Goal: Task Accomplishment & Management: Complete application form

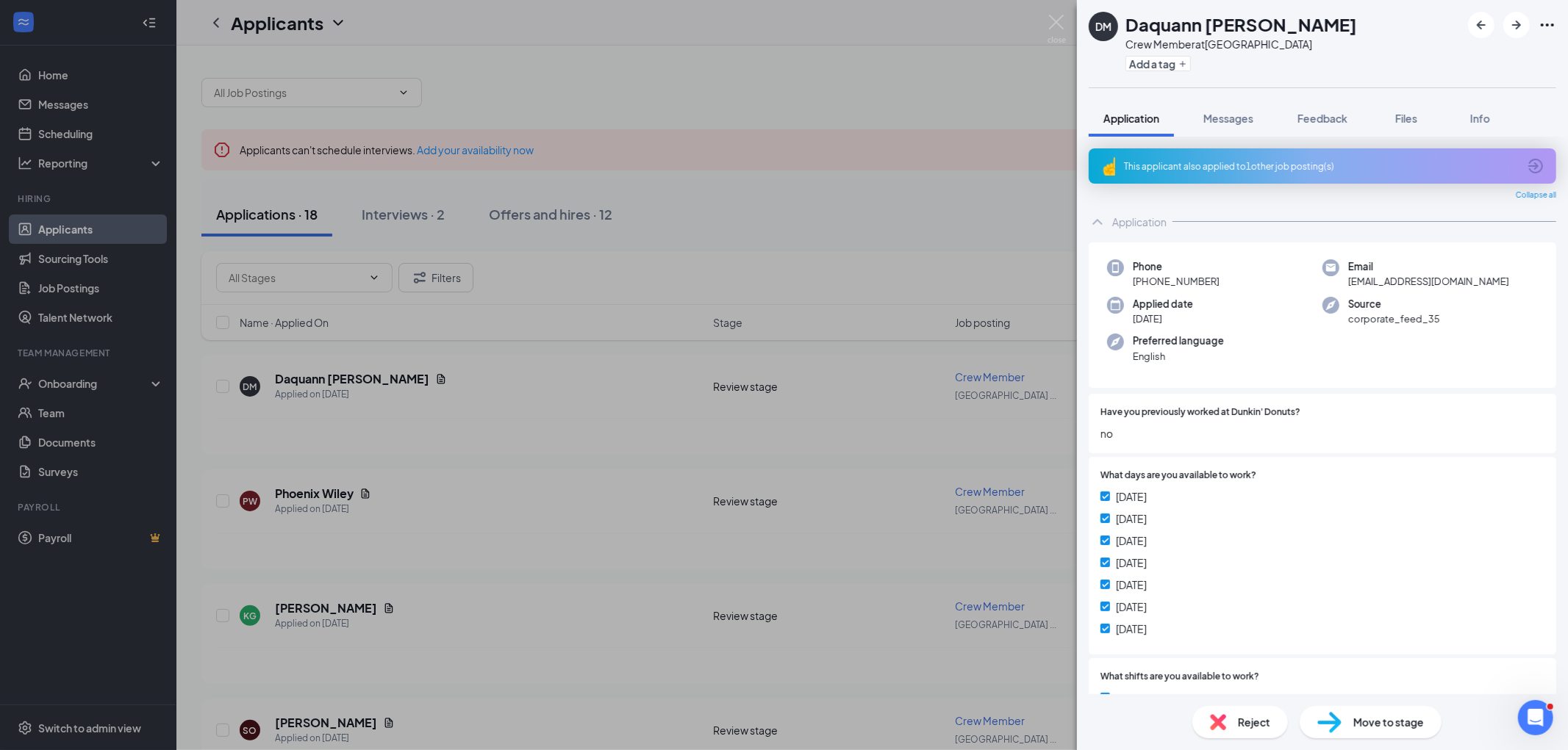
scroll to position [349, 0]
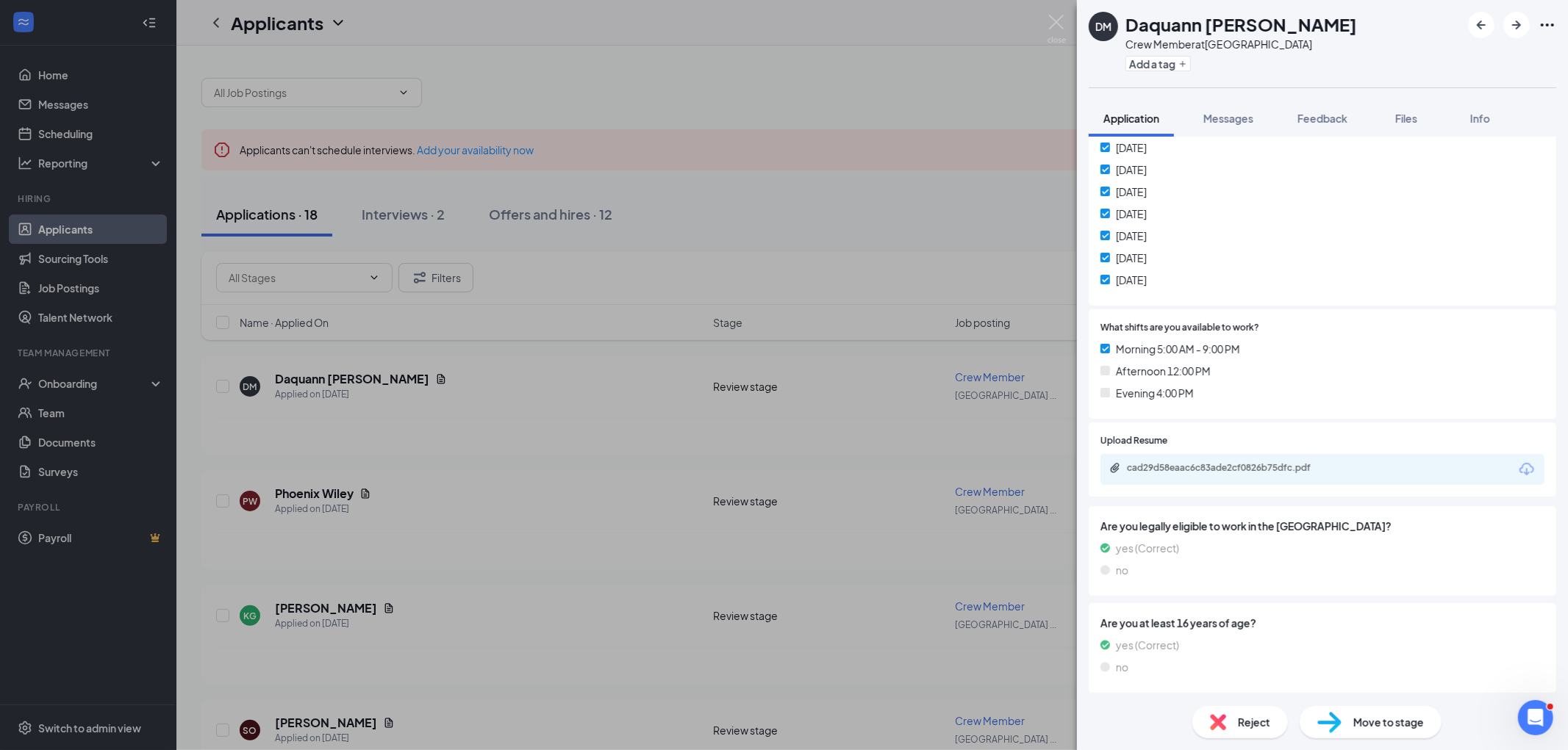
click at [1247, 714] on span "Reject" at bounding box center [1255, 722] width 32 height 16
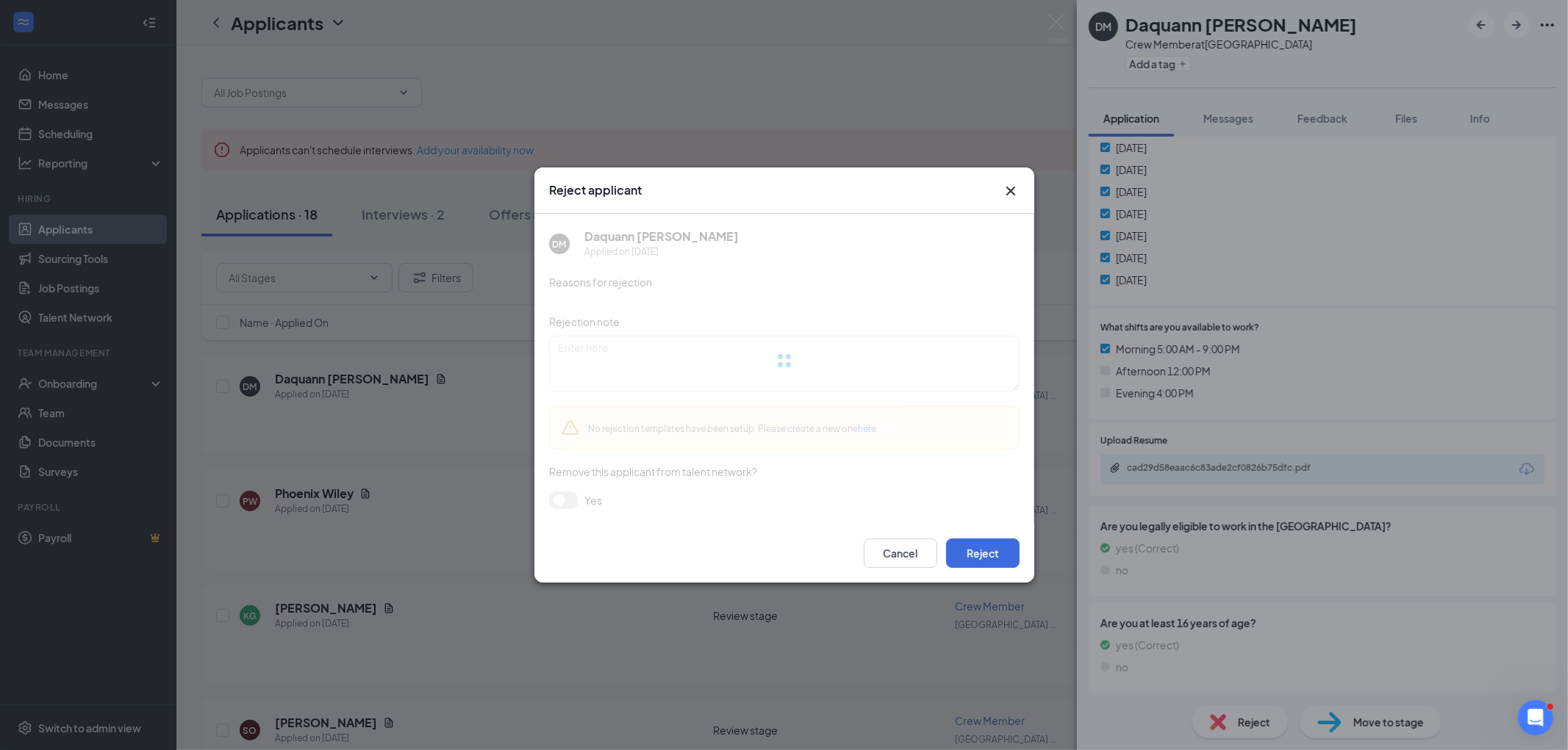
scroll to position [343, 0]
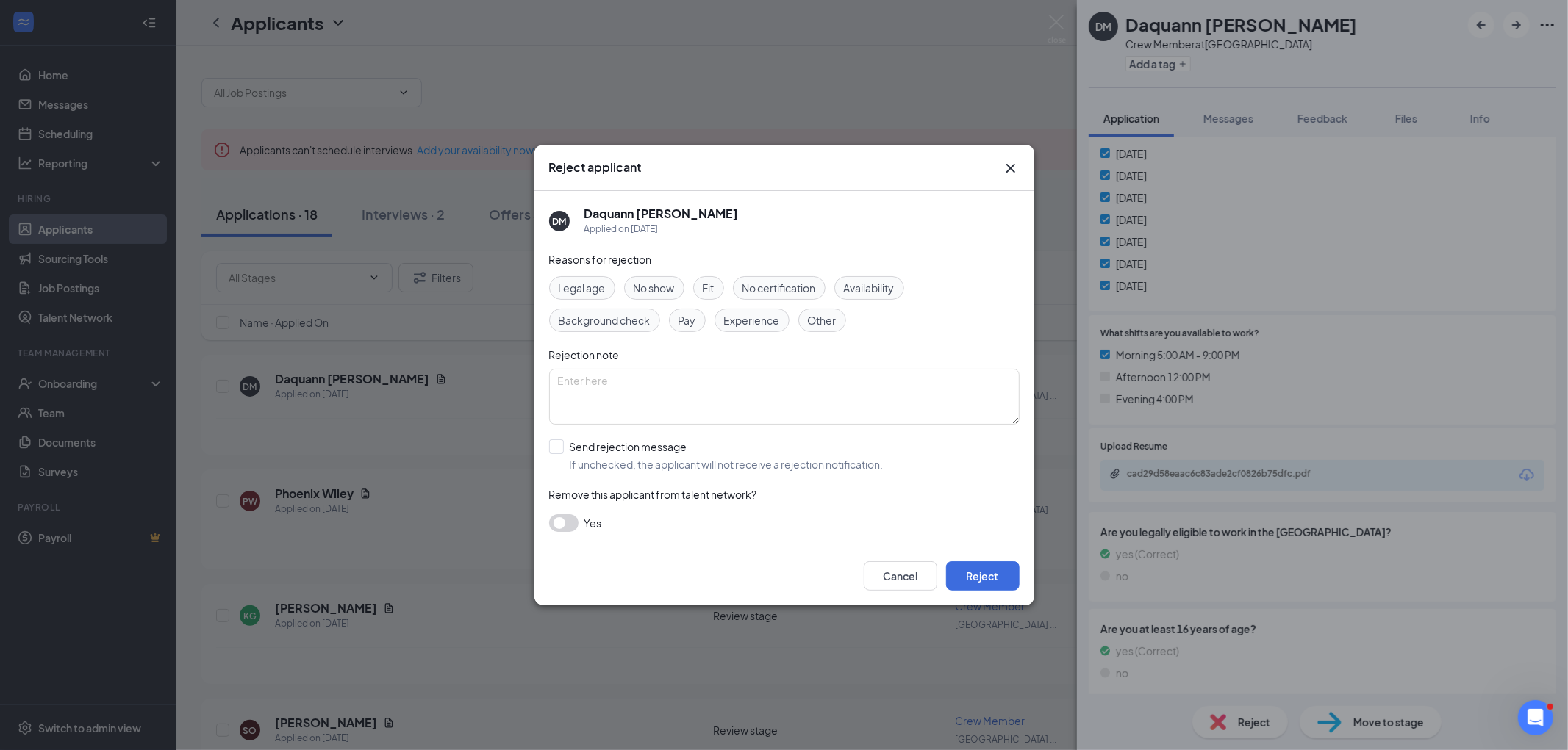
click at [877, 281] on span "Availability" at bounding box center [869, 288] width 51 height 16
click at [1000, 573] on button "Reject" at bounding box center [983, 576] width 74 height 29
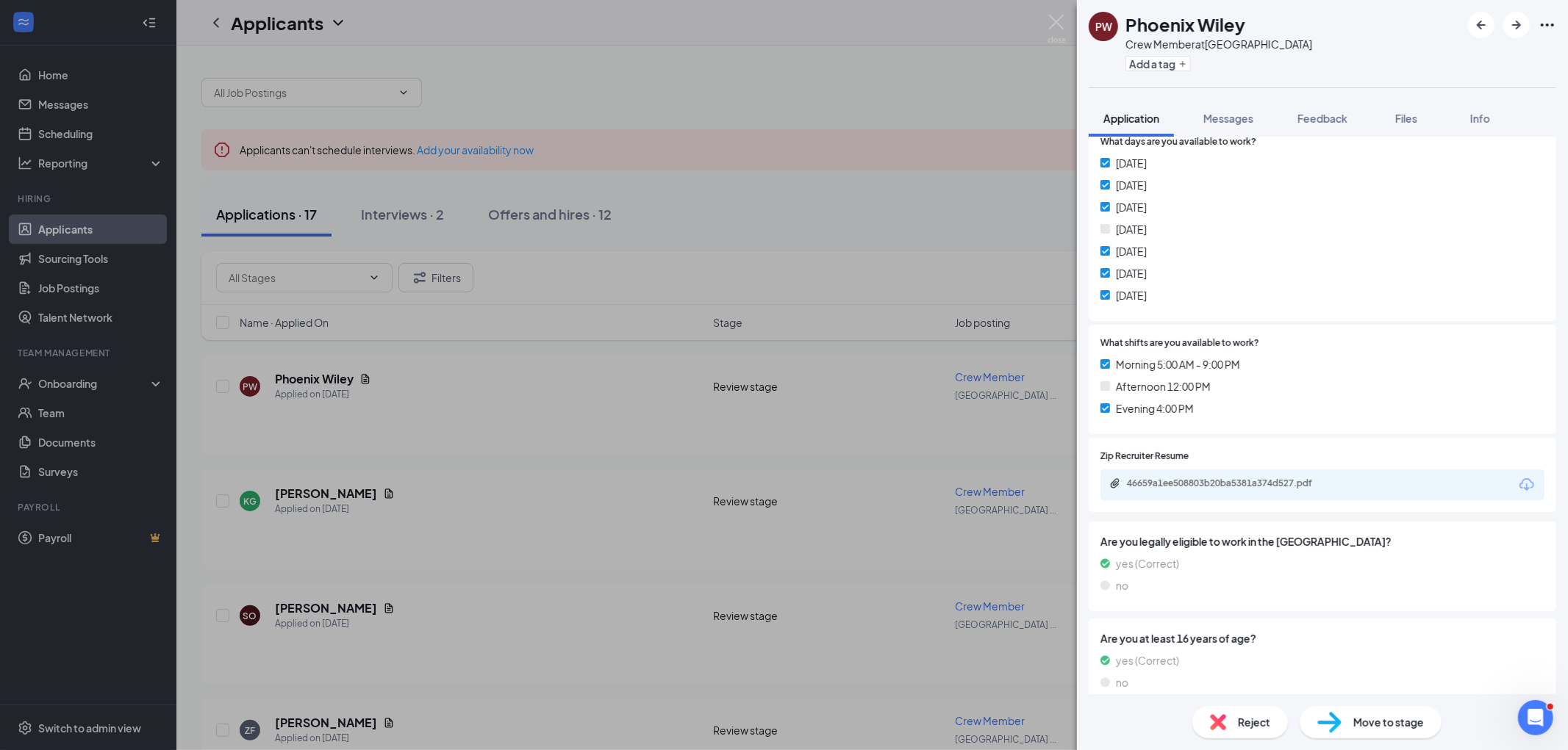
scroll to position [309, 0]
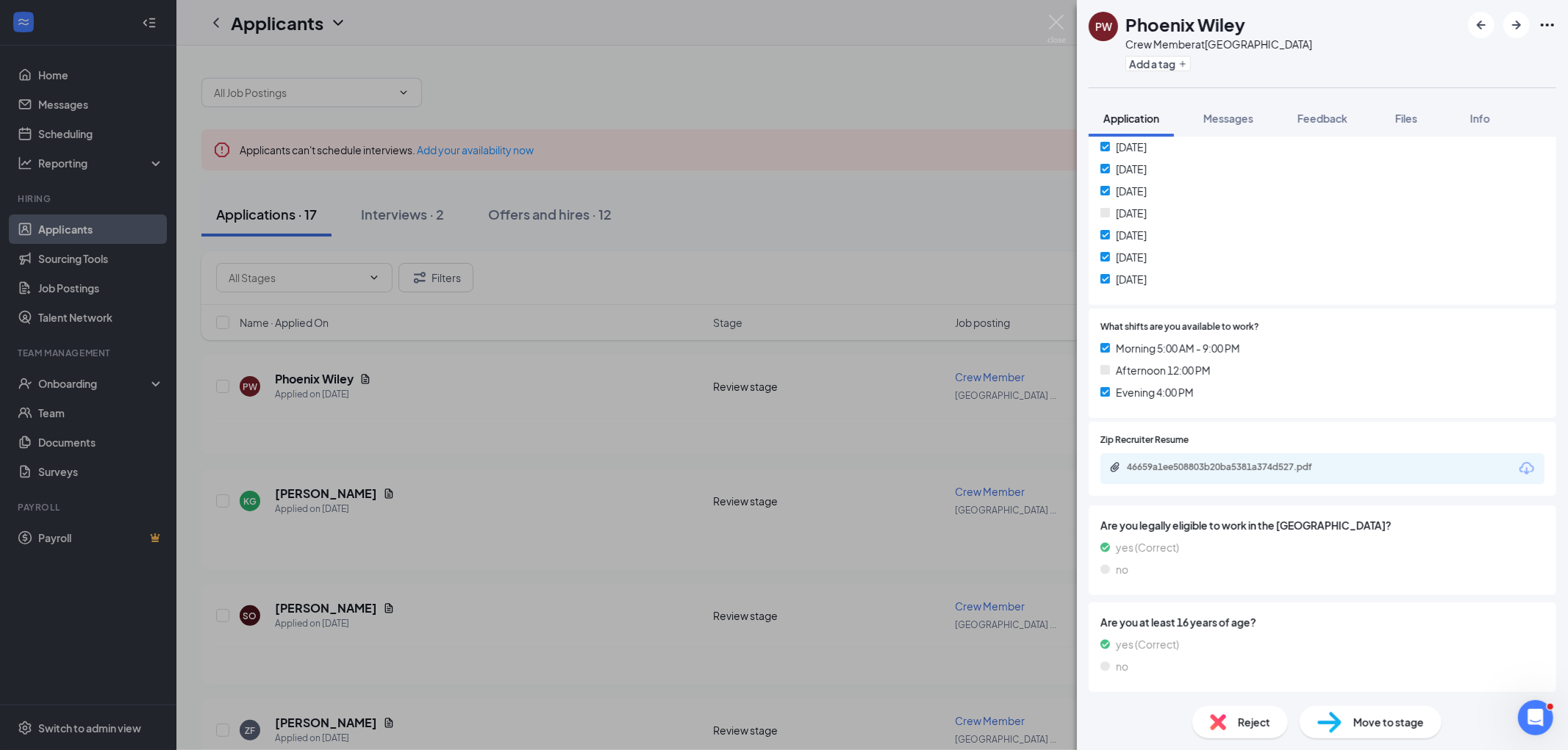
click at [1246, 719] on span "Reject" at bounding box center [1255, 722] width 32 height 16
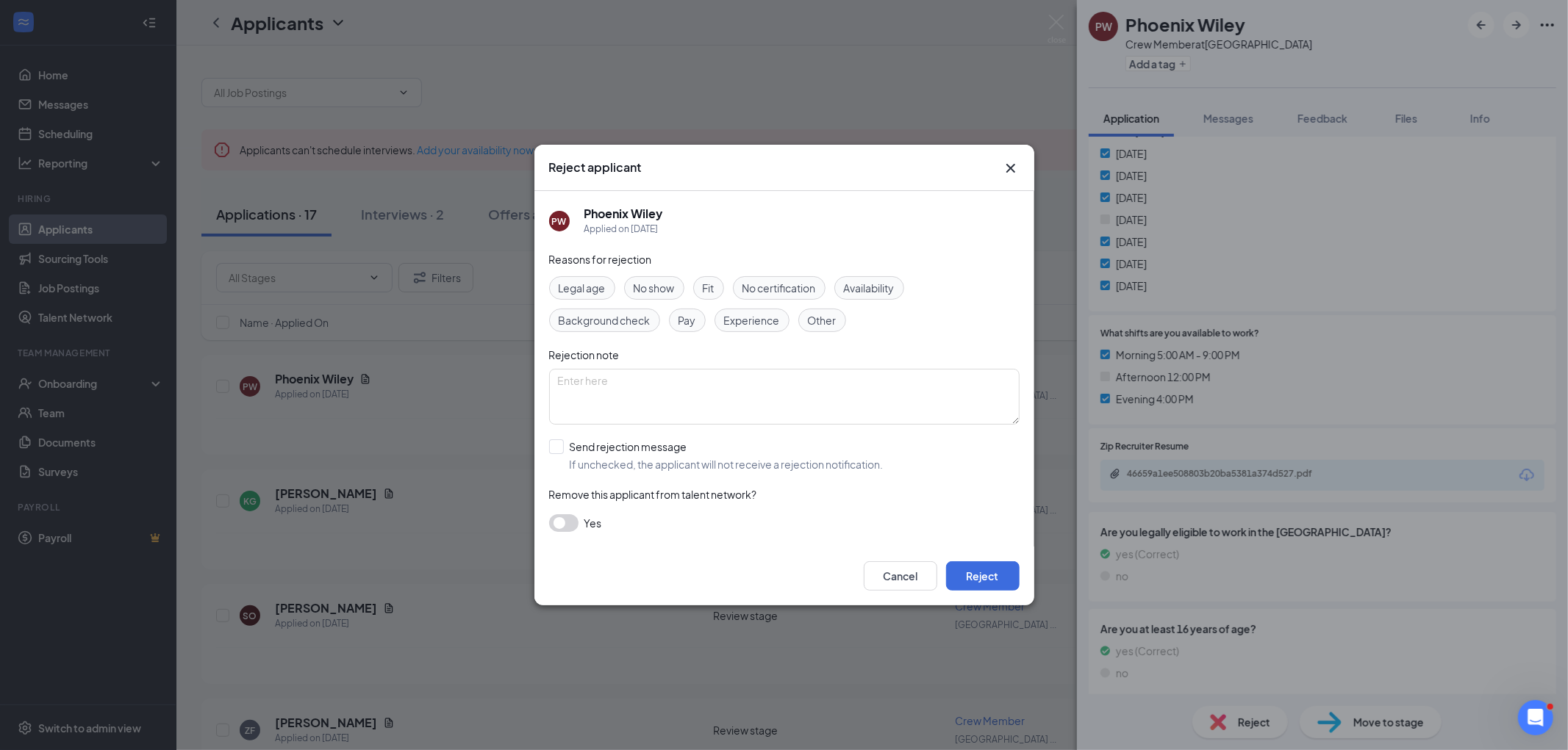
click at [871, 278] on div "Availability" at bounding box center [869, 288] width 70 height 23
click at [983, 579] on button "Reject" at bounding box center [983, 576] width 74 height 29
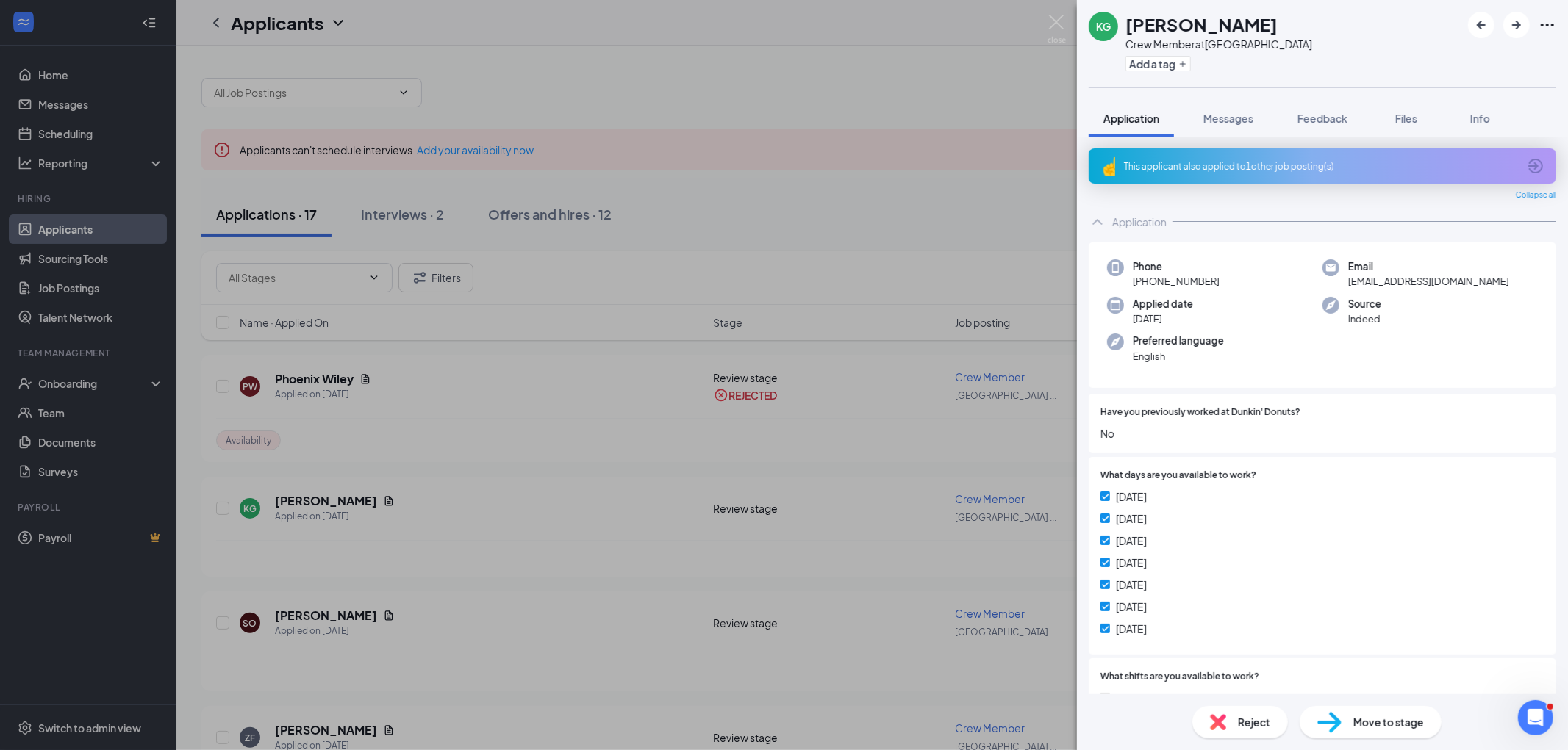
scroll to position [349, 0]
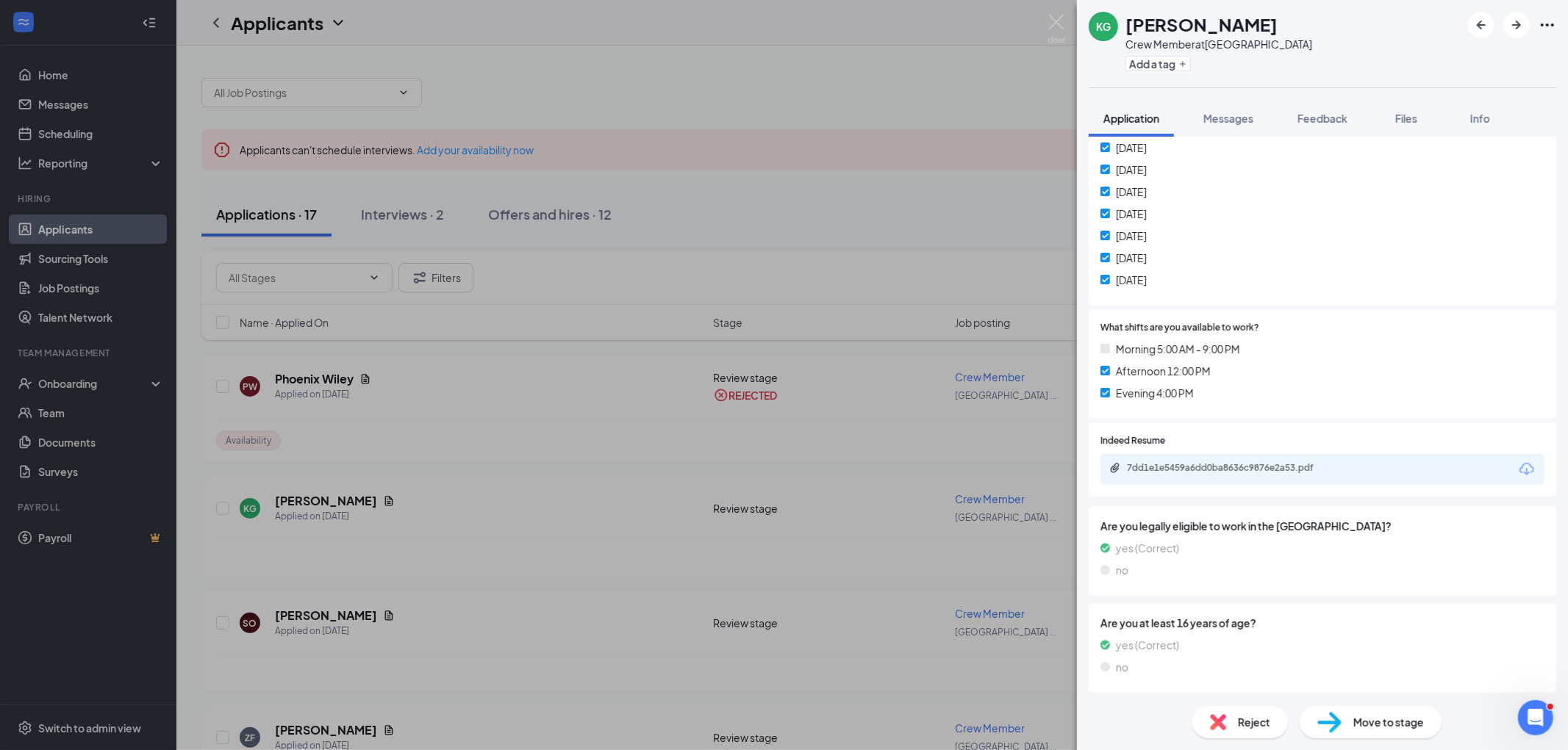
click at [1243, 722] on span "Reject" at bounding box center [1255, 722] width 32 height 16
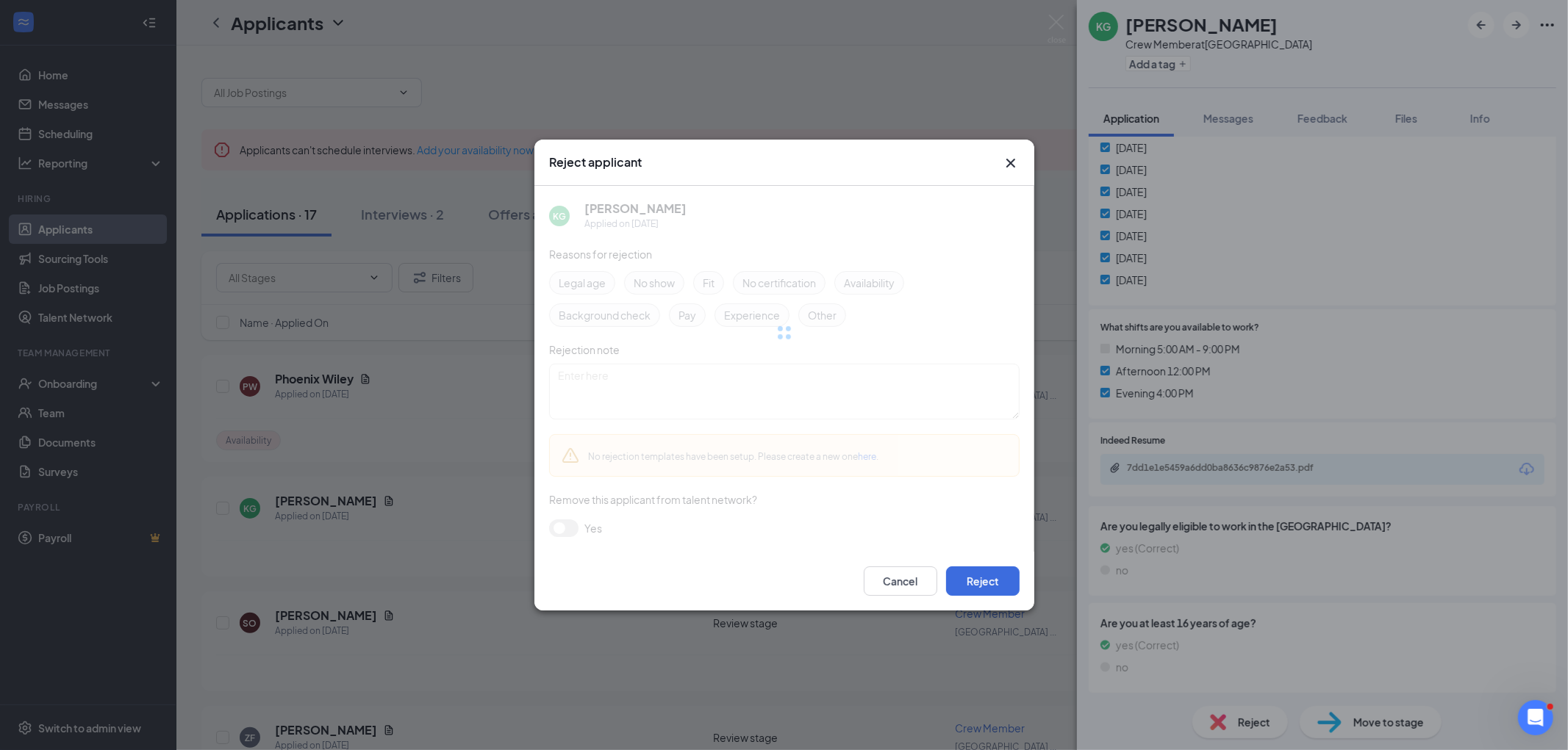
scroll to position [343, 0]
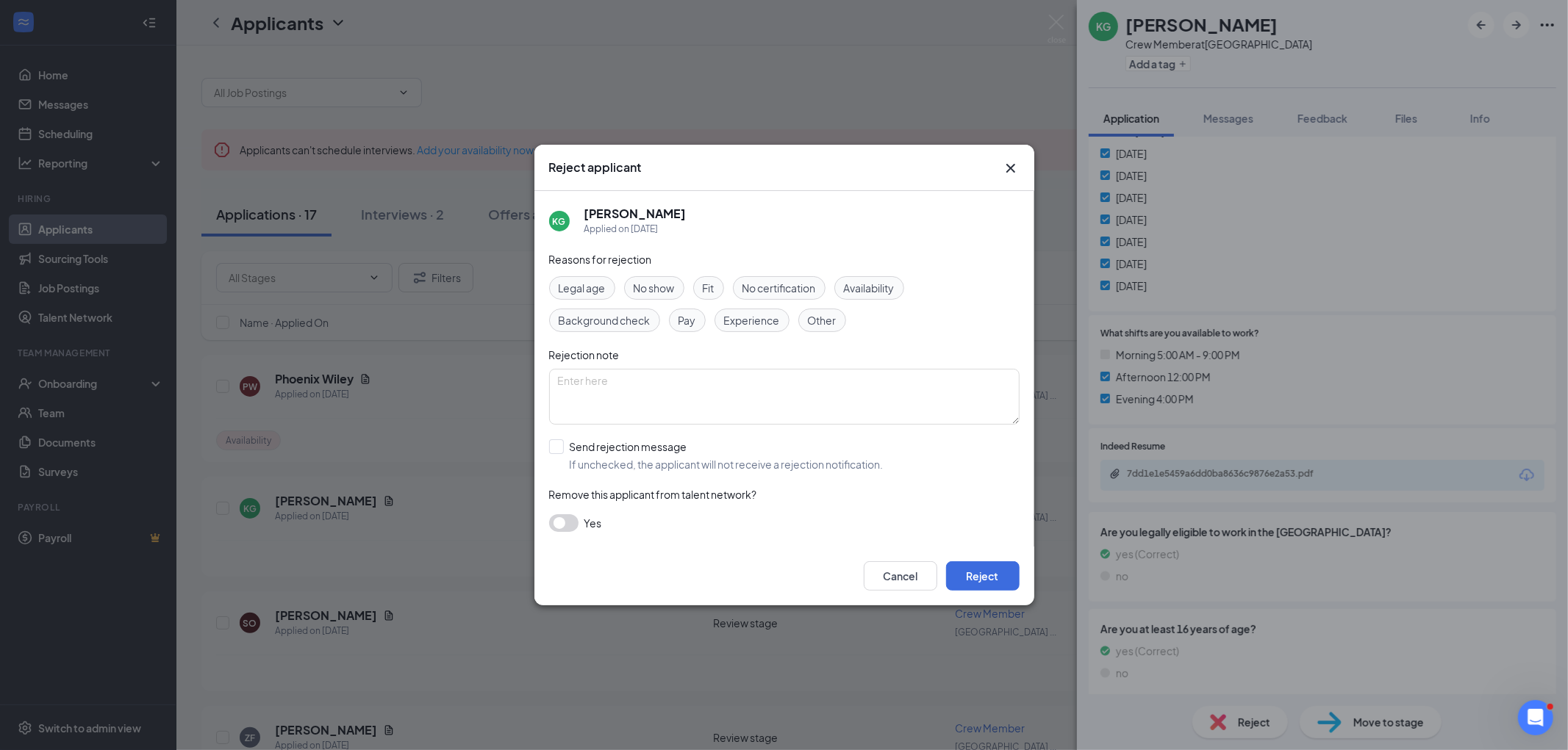
drag, startPoint x: 856, startPoint y: 280, endPoint x: 858, endPoint y: 288, distance: 8.2
click at [858, 282] on span "Availability" at bounding box center [869, 288] width 51 height 16
click at [986, 566] on button "Reject" at bounding box center [983, 576] width 74 height 29
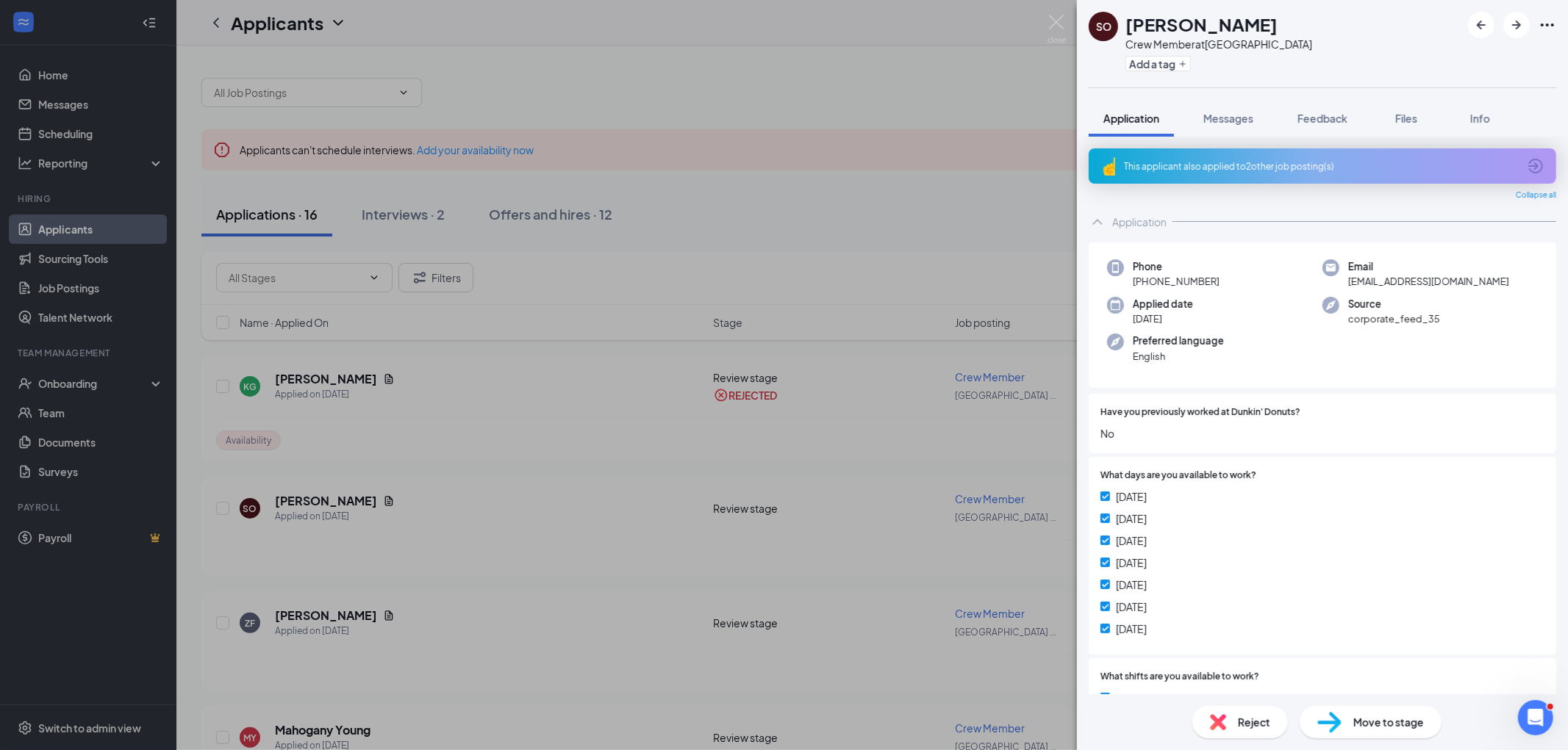
scroll to position [349, 0]
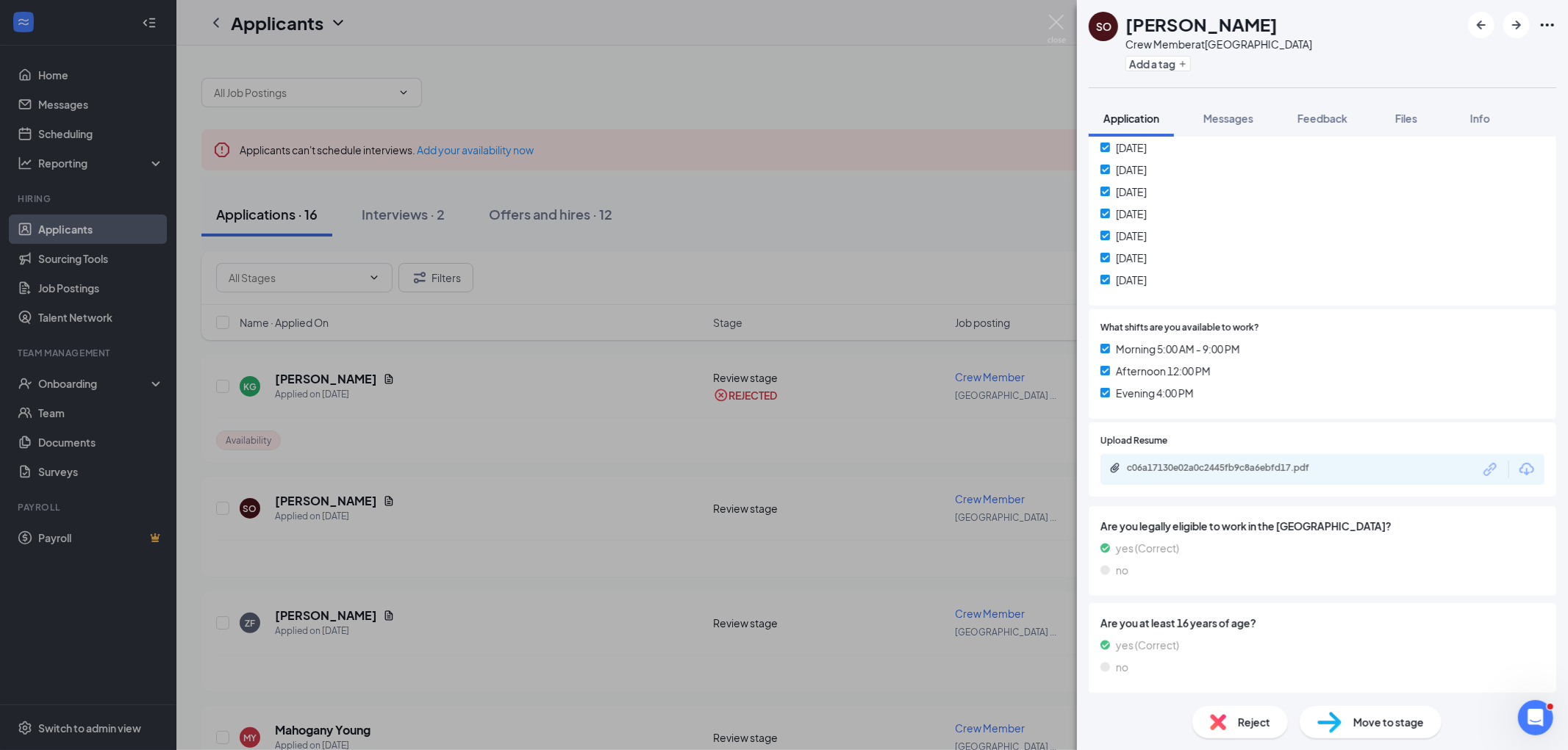
click at [1243, 715] on span "Reject" at bounding box center [1255, 722] width 32 height 16
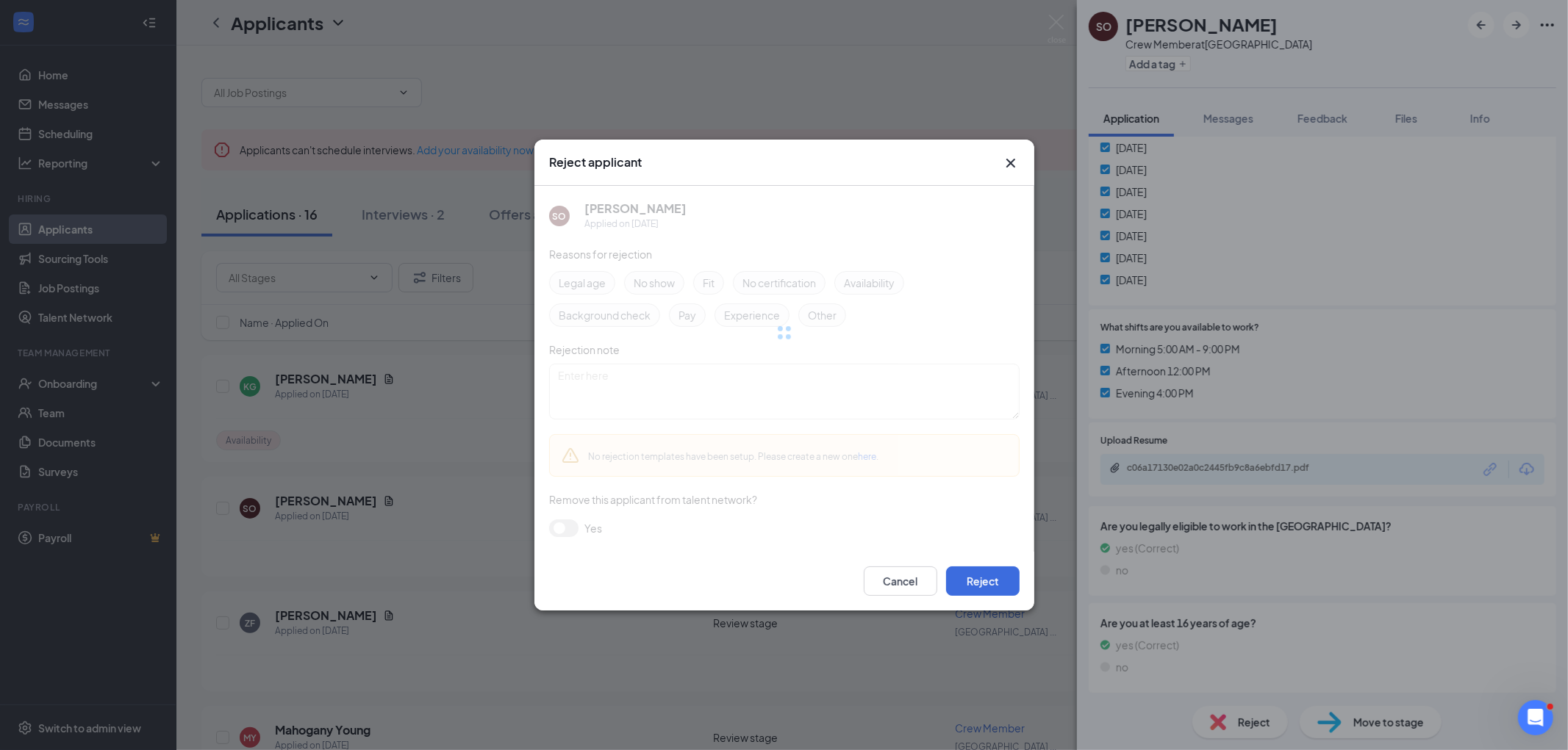
scroll to position [343, 0]
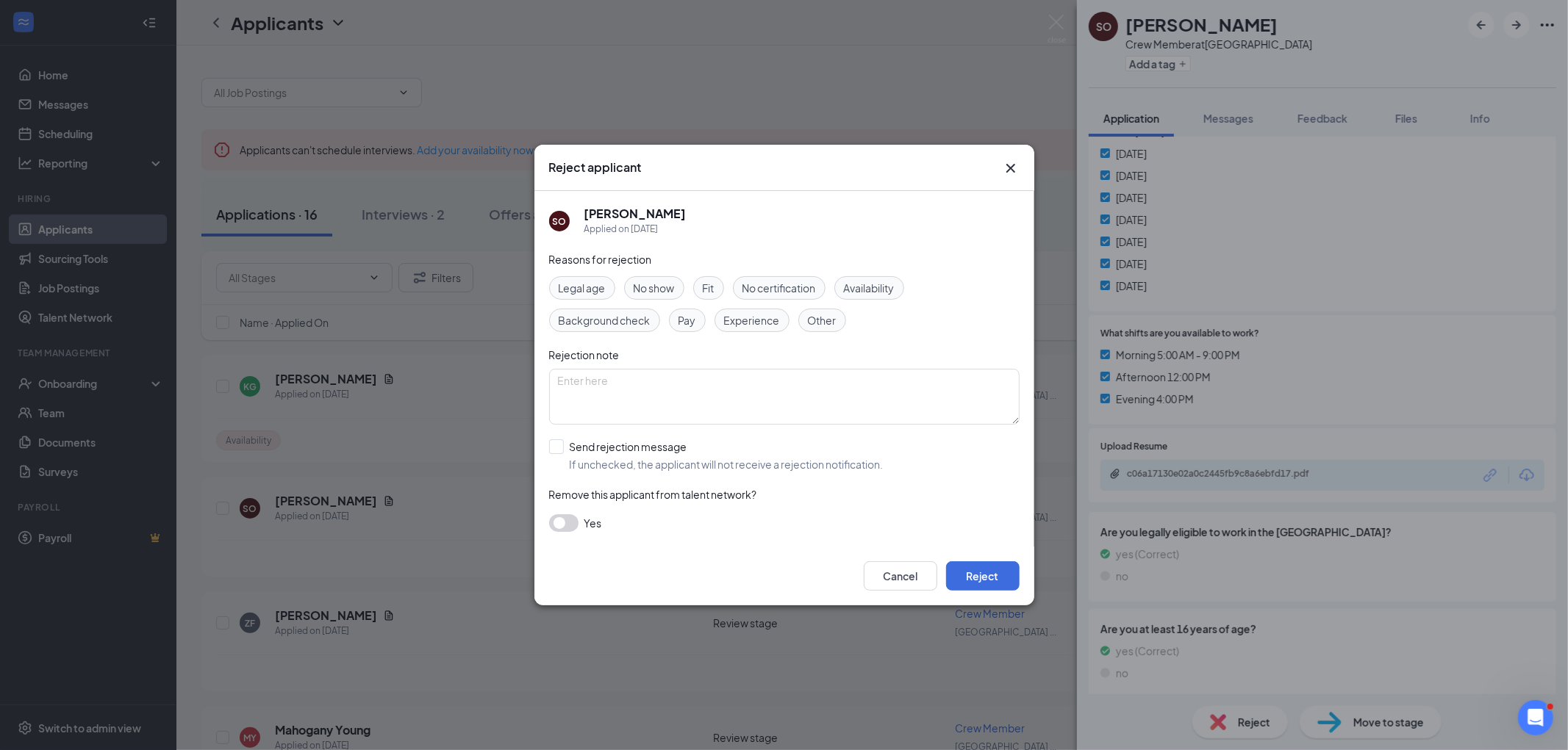
click at [888, 288] on span "Availability" at bounding box center [869, 288] width 51 height 16
click at [981, 571] on button "Reject" at bounding box center [983, 576] width 74 height 29
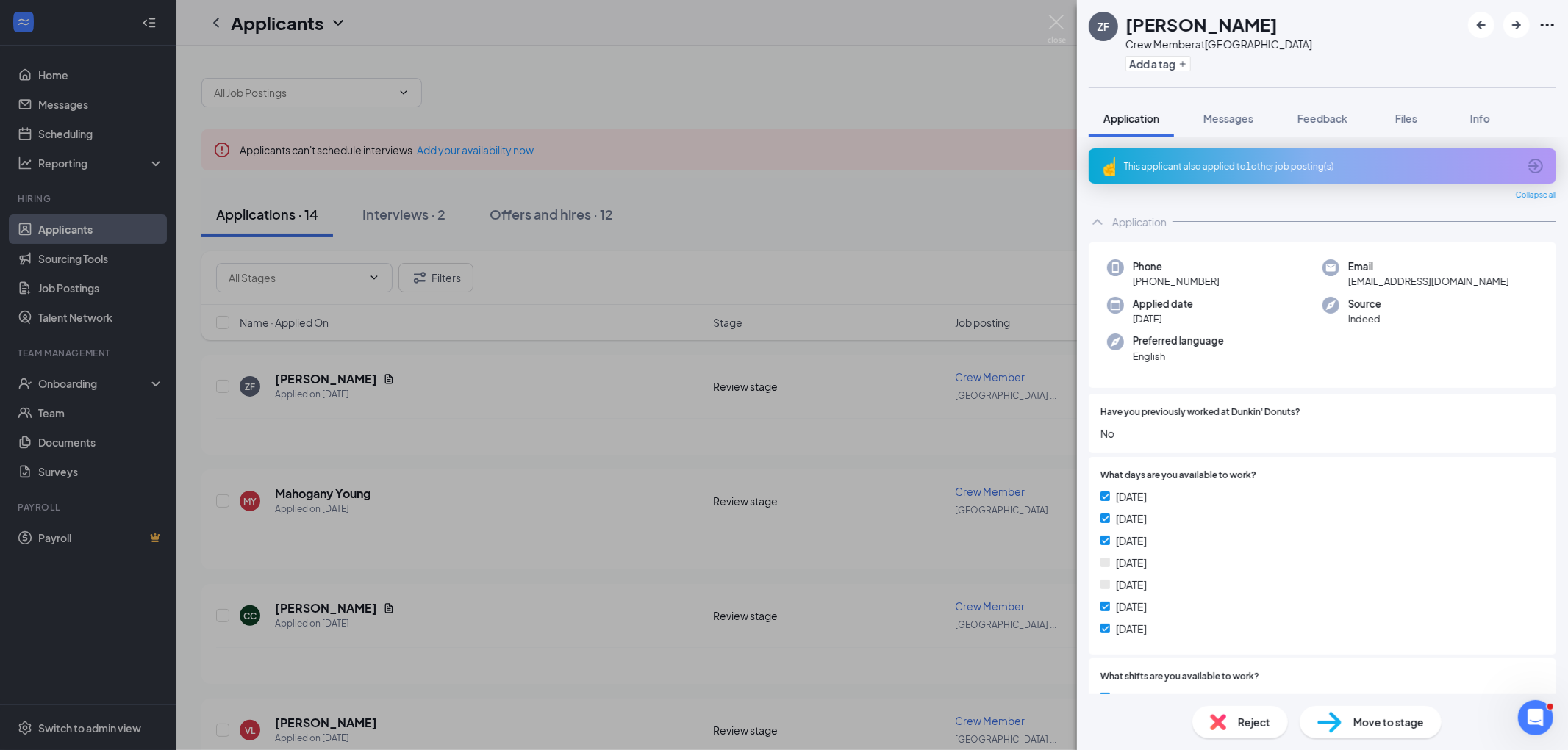
scroll to position [349, 0]
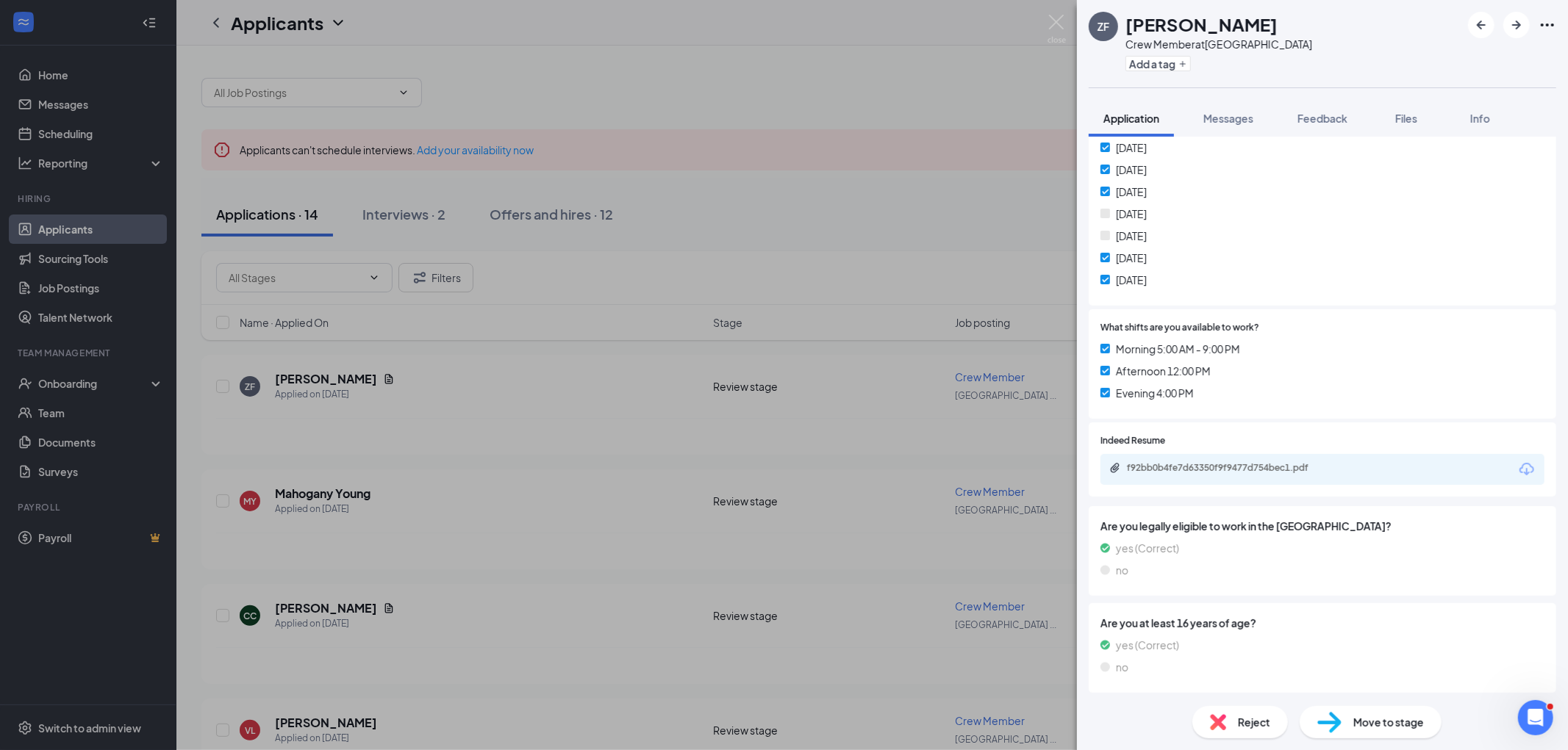
click at [1240, 716] on span "Reject" at bounding box center [1255, 722] width 32 height 16
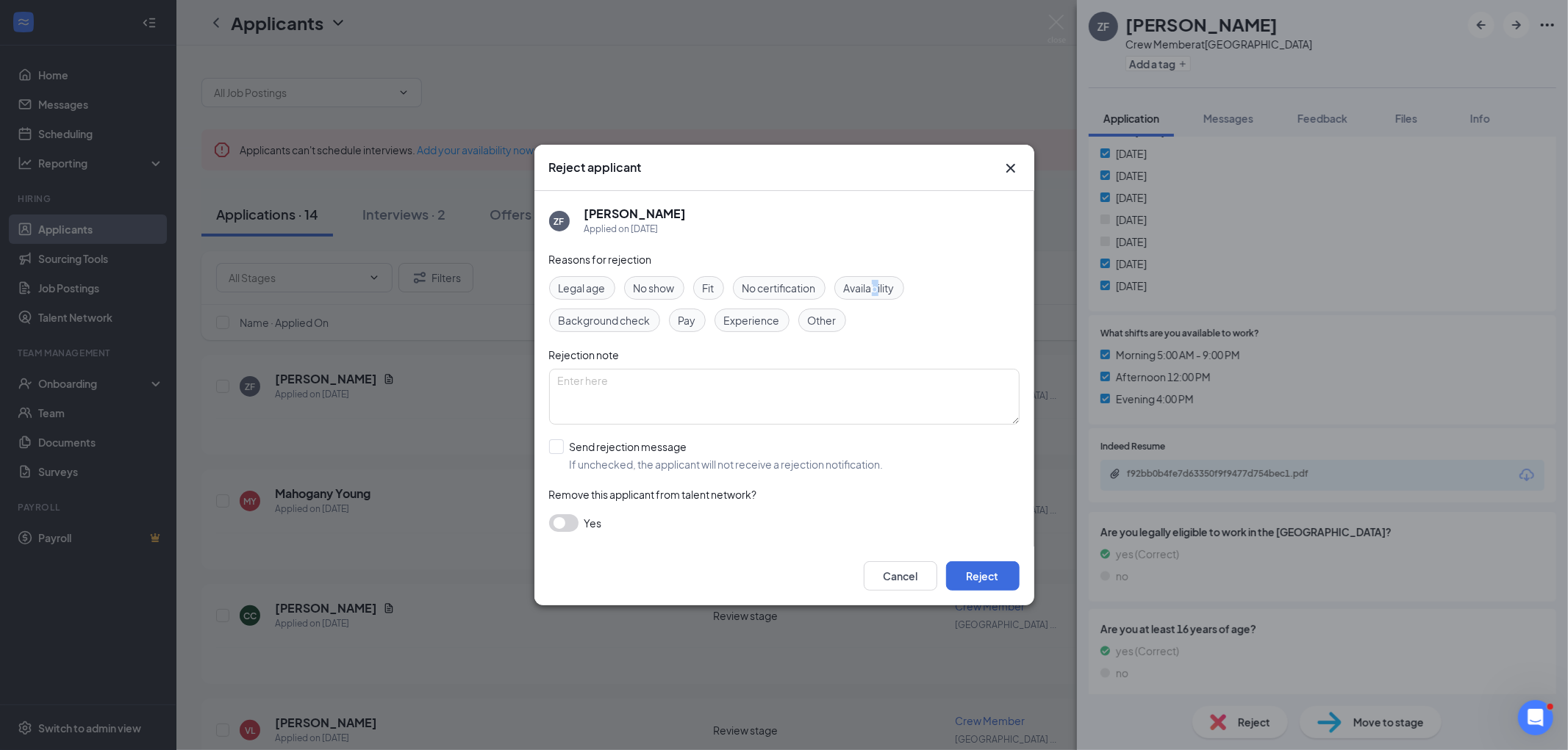
click at [879, 296] on span "Availability" at bounding box center [869, 288] width 51 height 16
click at [995, 570] on button "Reject" at bounding box center [983, 576] width 74 height 29
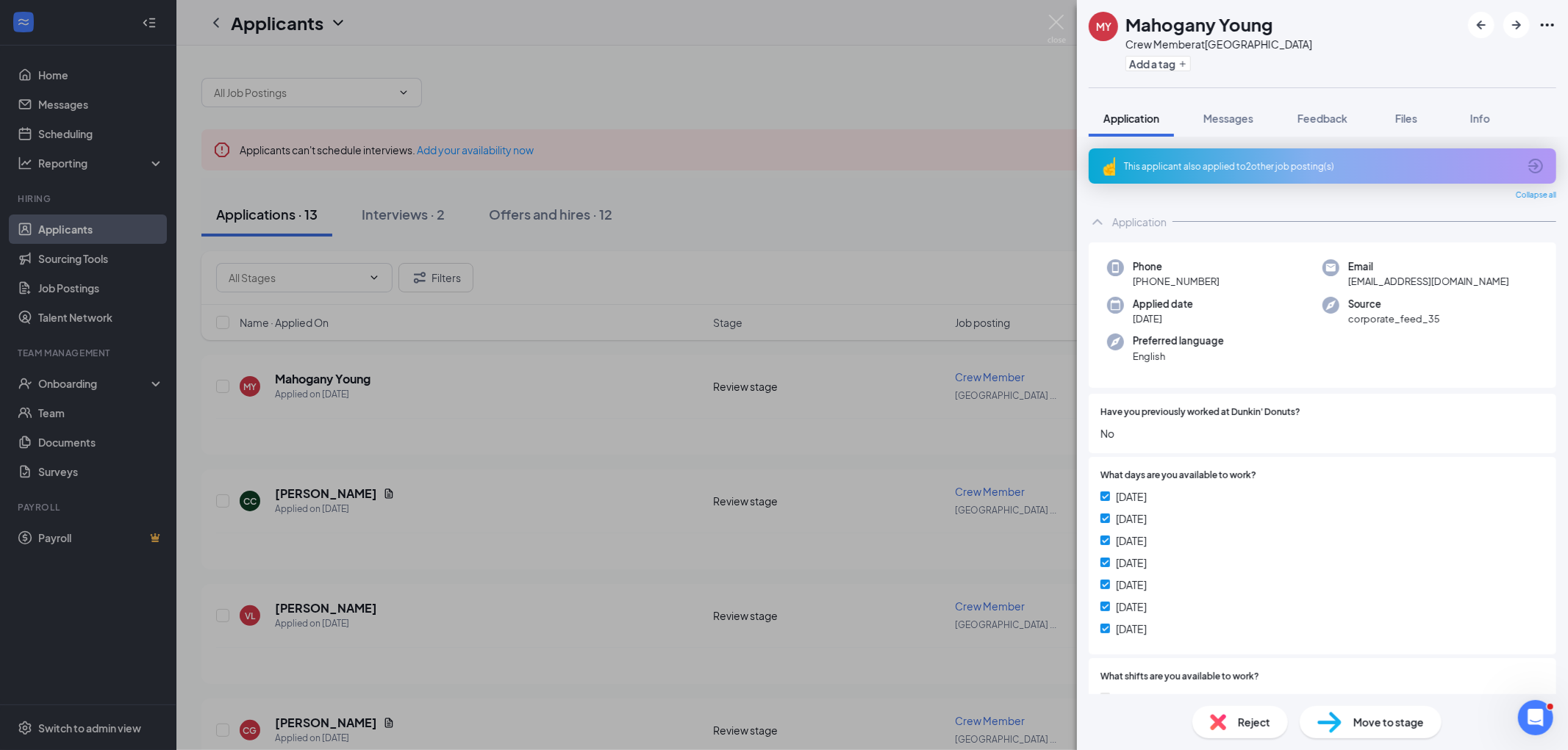
scroll to position [269, 0]
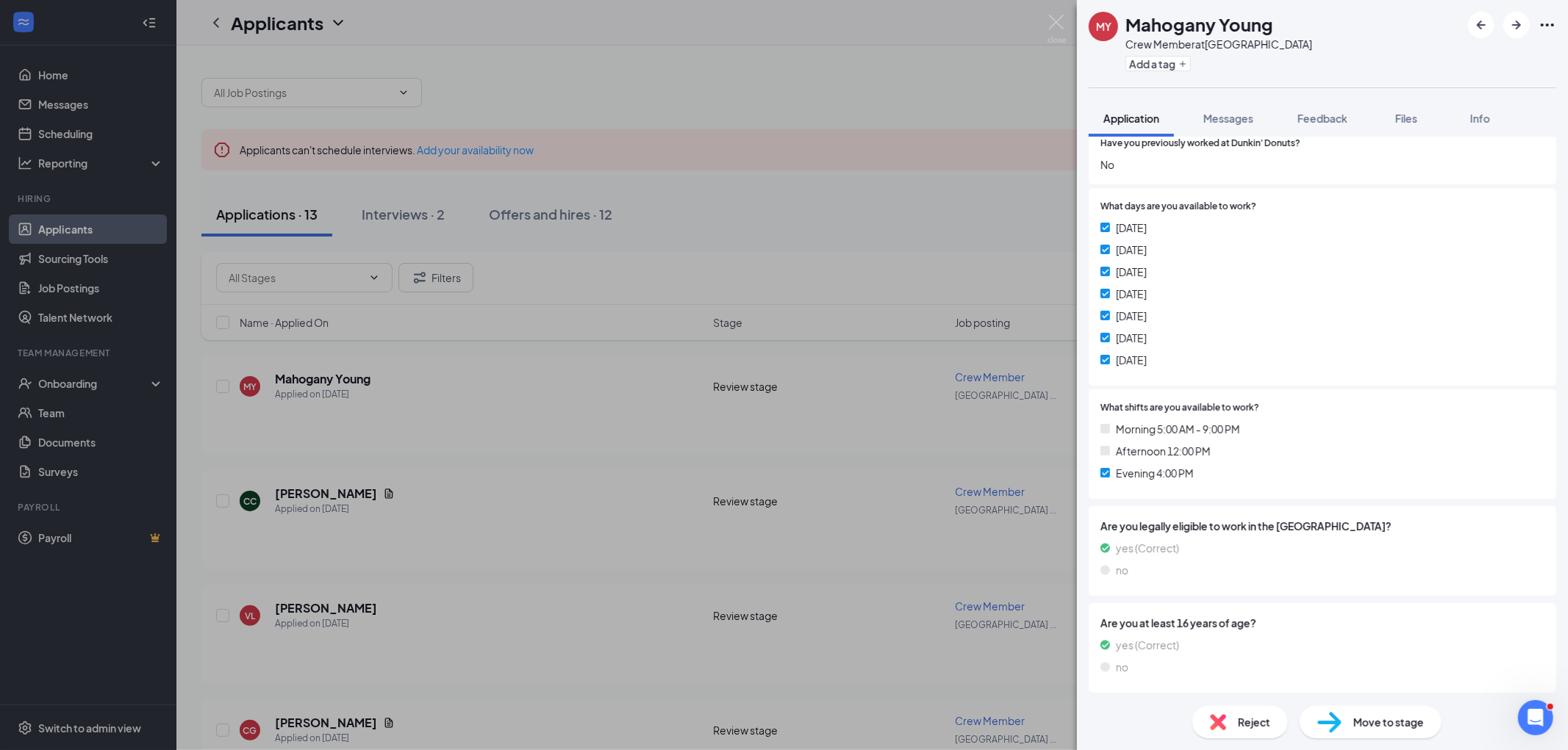
click at [1259, 717] on span "Reject" at bounding box center [1255, 722] width 32 height 16
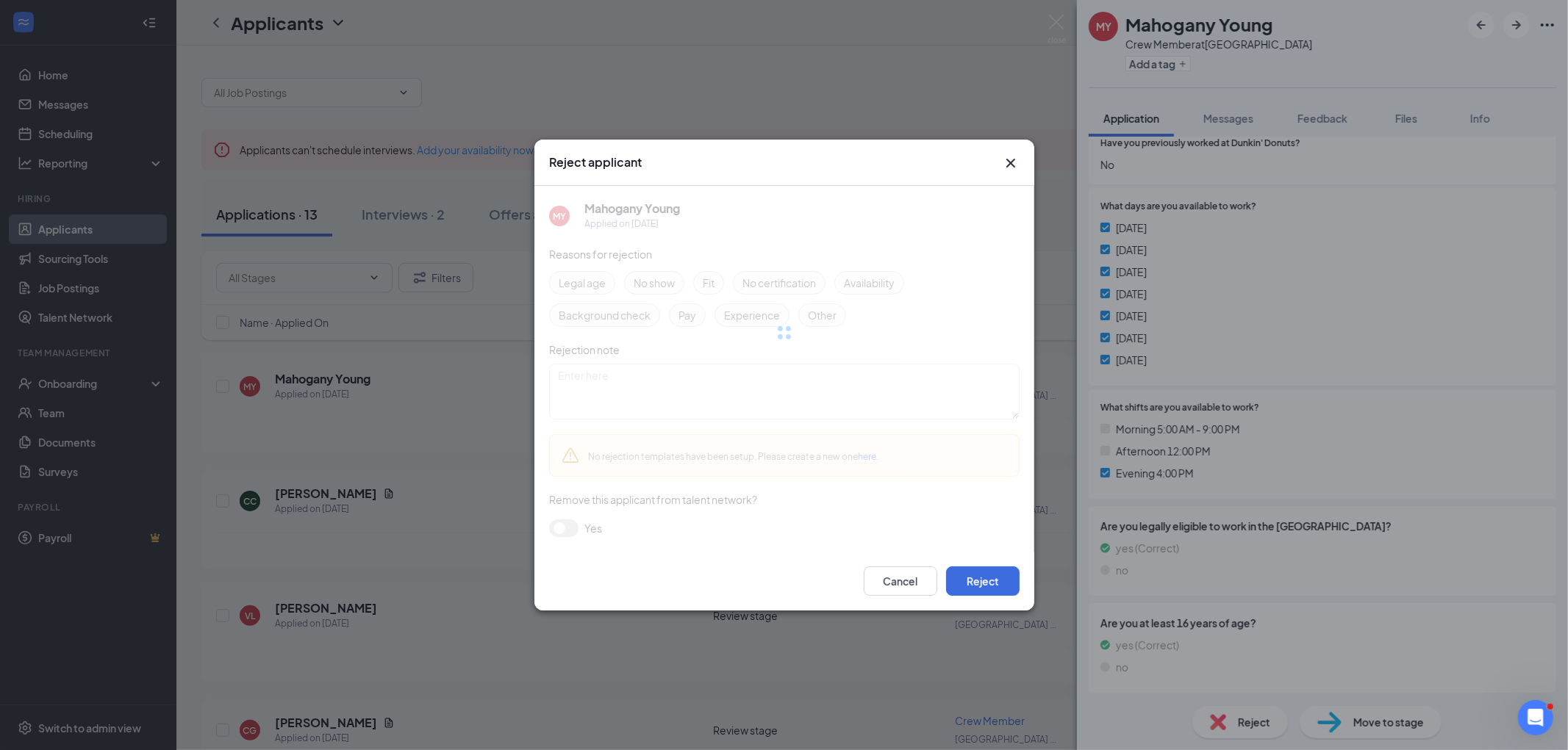
scroll to position [263, 0]
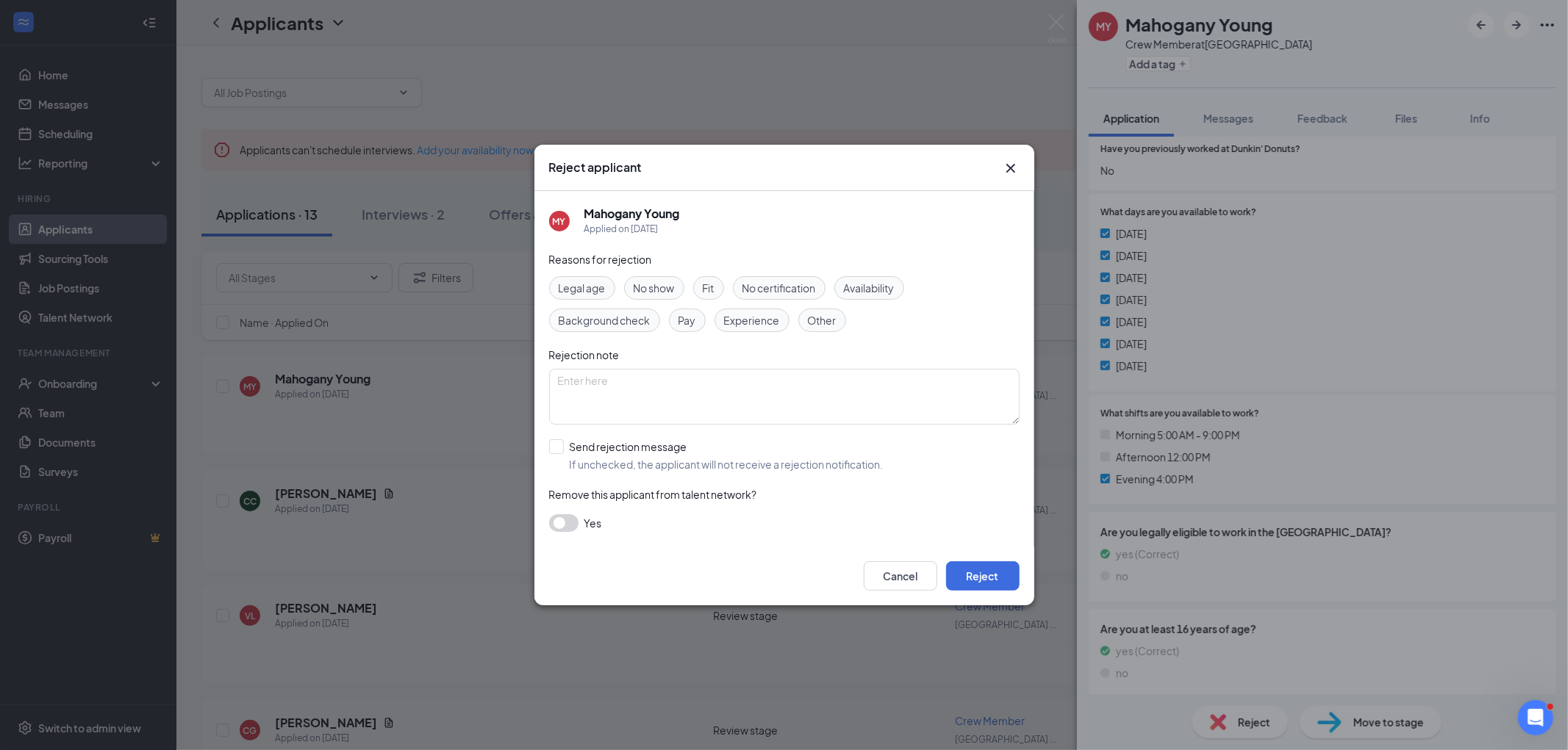
click at [876, 274] on div "Reasons for rejection Legal age No show Fit No certification Availability Backg…" at bounding box center [785, 399] width 471 height 296
click at [853, 277] on div "Availability" at bounding box center [869, 288] width 70 height 23
click at [982, 563] on button "Reject" at bounding box center [983, 576] width 74 height 29
